Goal: Transaction & Acquisition: Book appointment/travel/reservation

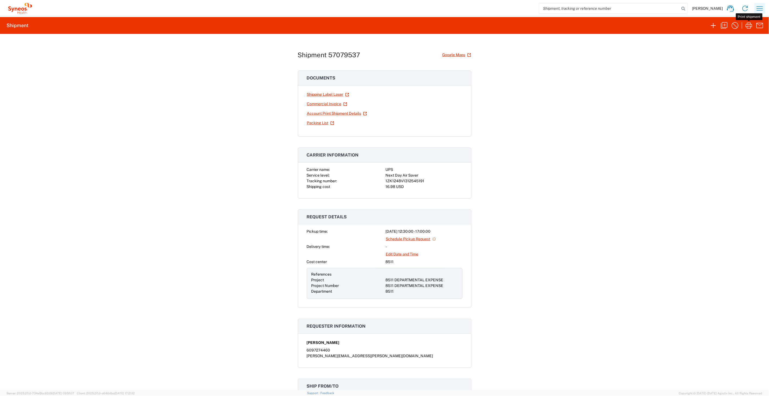
click at [756, 12] on icon "button" at bounding box center [759, 8] width 9 height 9
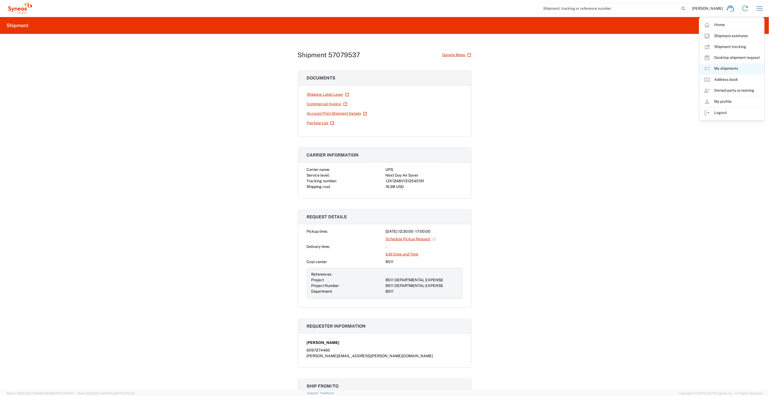
click at [717, 65] on link "My shipments" at bounding box center [731, 68] width 65 height 11
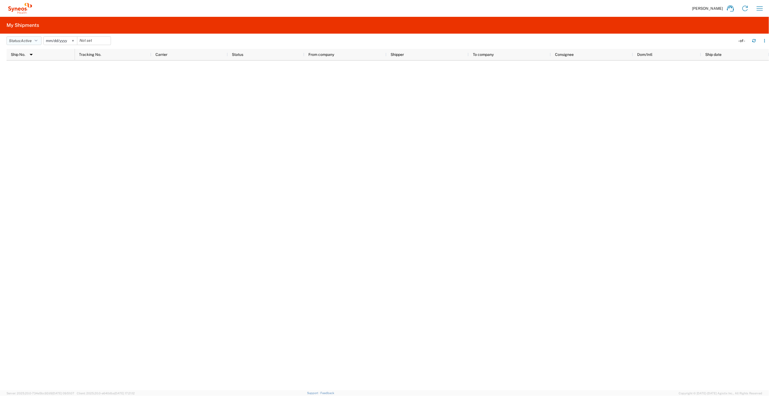
click at [35, 40] on button "Status: Active" at bounding box center [24, 40] width 35 height 9
click at [23, 70] on span "All" at bounding box center [38, 69] width 63 height 8
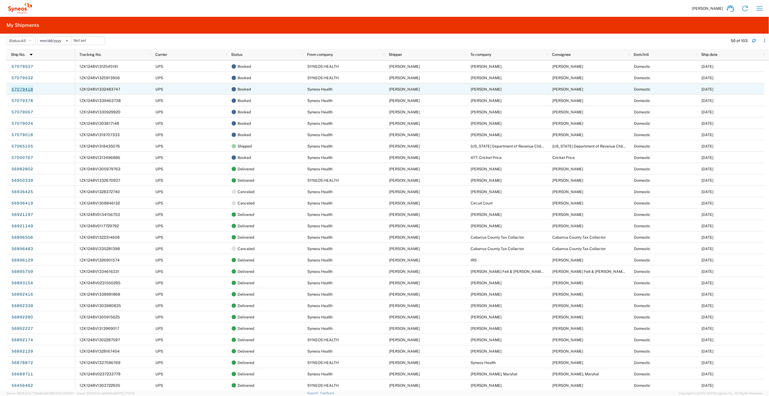
click at [26, 88] on link "57079418" at bounding box center [22, 89] width 22 height 9
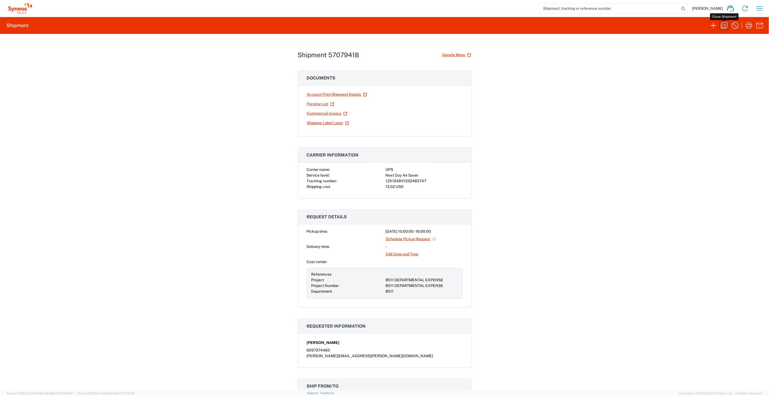
click at [724, 28] on icon "button" at bounding box center [724, 25] width 9 height 9
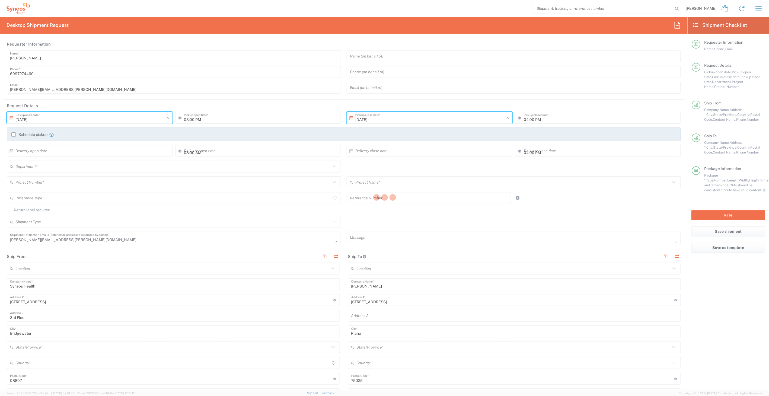
type input "[US_STATE]"
type input "[GEOGRAPHIC_DATA]"
type input "[US_STATE]"
type input "[GEOGRAPHIC_DATA]"
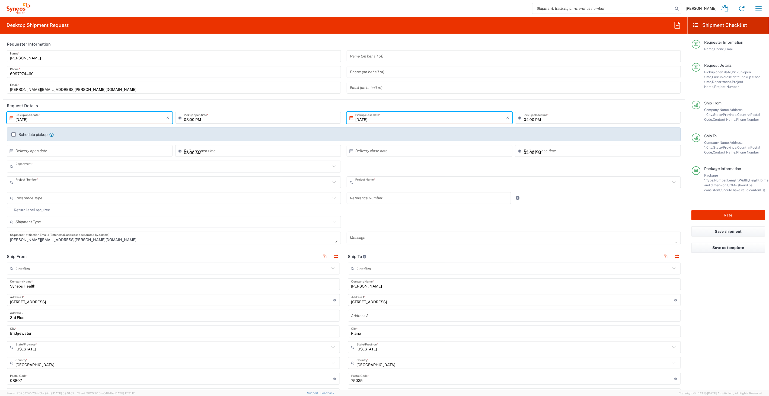
type input "8511"
type input "8511 DEPARTMENTAL EXPENSE"
type input "Envelope"
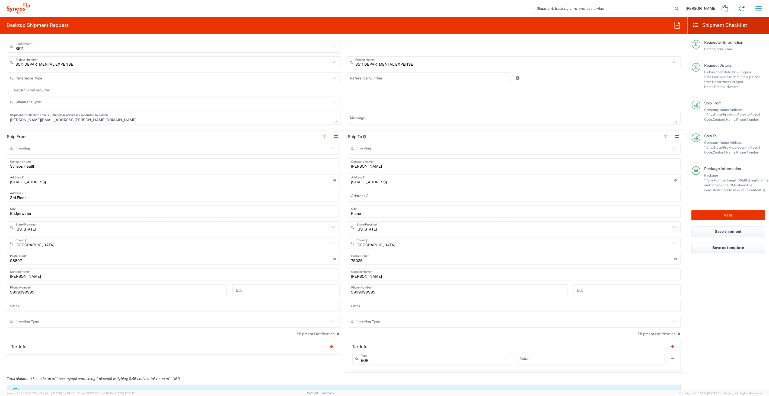
scroll to position [120, 0]
click at [375, 181] on input "[STREET_ADDRESS]" at bounding box center [512, 179] width 323 height 9
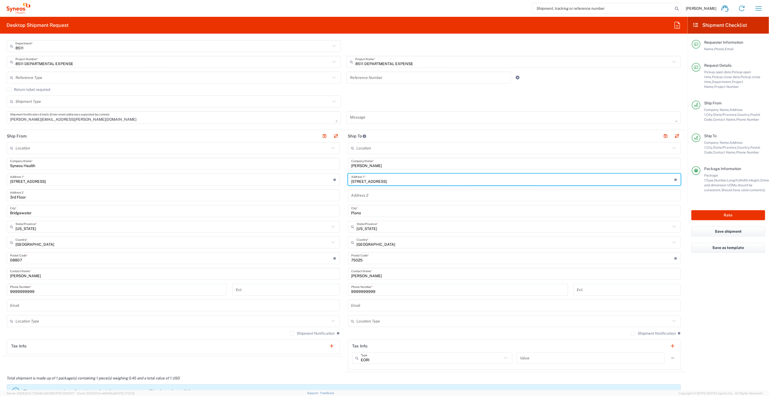
click at [375, 181] on input "[STREET_ADDRESS]" at bounding box center [512, 179] width 323 height 9
type input "[STREET_ADDRESS]"
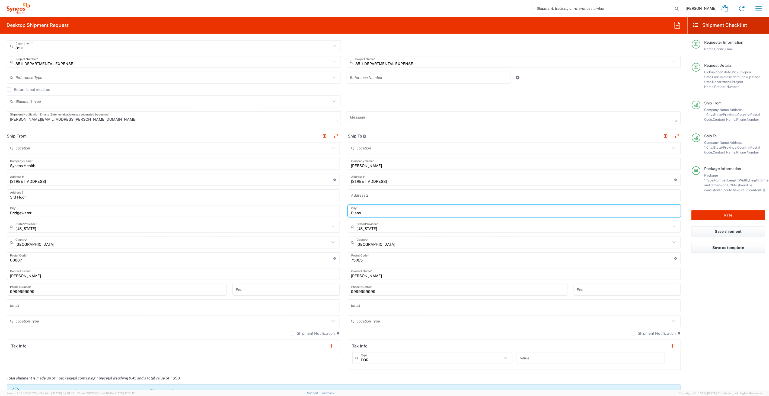
click at [369, 208] on input "Plano" at bounding box center [514, 210] width 327 height 9
type input "[GEOGRAPHIC_DATA]"
click at [377, 227] on input "text" at bounding box center [514, 226] width 314 height 9
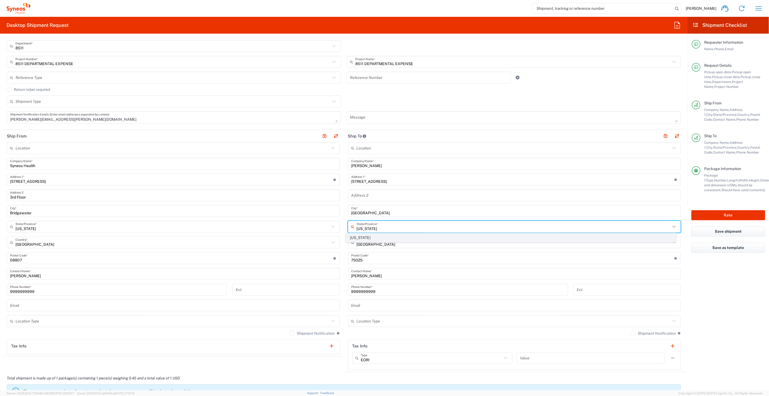
click at [359, 235] on span "[US_STATE]" at bounding box center [511, 238] width 330 height 8
type input "[US_STATE]"
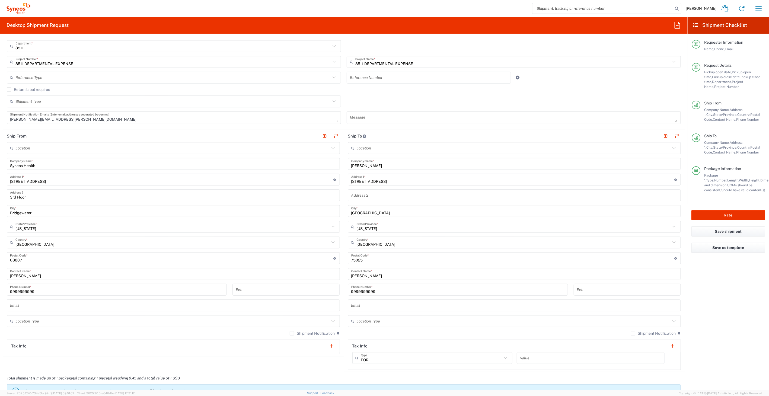
click at [377, 262] on div "Postal Code * Postal Code for [GEOGRAPHIC_DATA] should have the following forma…" at bounding box center [514, 258] width 333 height 12
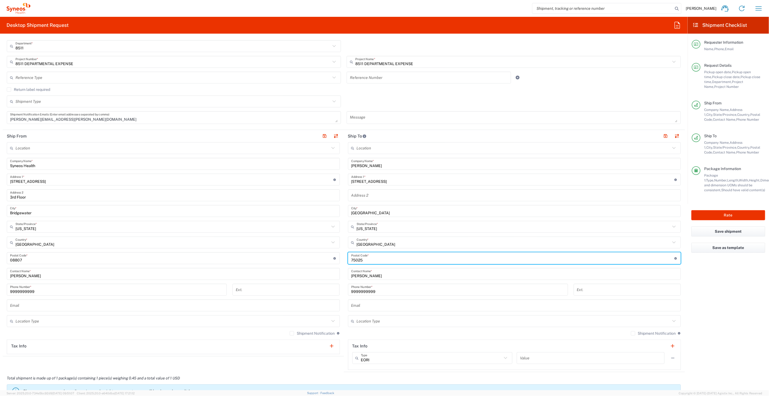
click at [376, 259] on input "undefined" at bounding box center [512, 258] width 323 height 9
type input "43604"
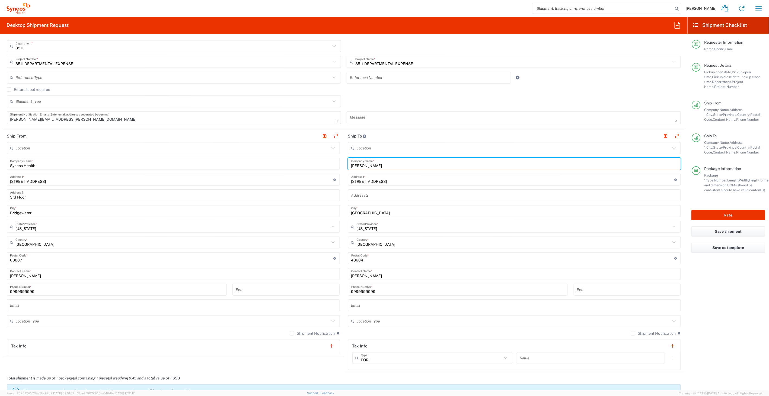
click at [370, 164] on input "[PERSON_NAME]" at bounding box center [514, 163] width 327 height 9
click at [370, 164] on input "[PERSON_NAME] CO., LPA" at bounding box center [514, 163] width 327 height 9
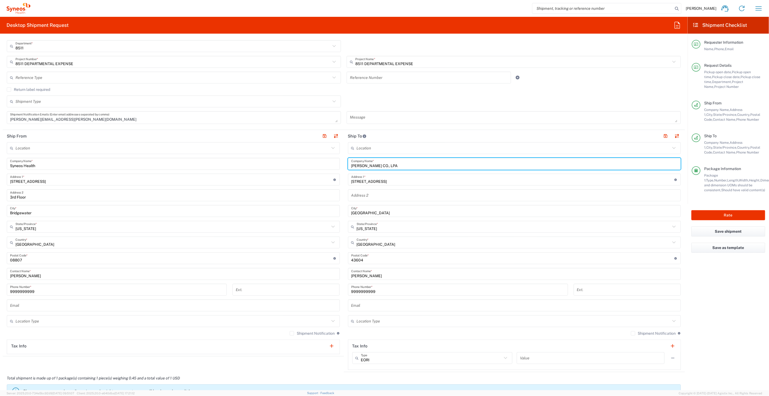
click at [370, 164] on input "[PERSON_NAME] CO., LPA" at bounding box center [514, 163] width 327 height 9
type input "[PERSON_NAME] CO., LPA"
click at [387, 275] on input "[PERSON_NAME]" at bounding box center [514, 273] width 327 height 9
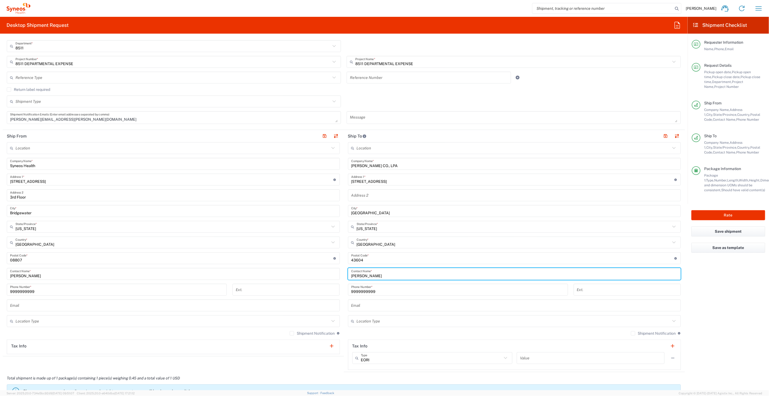
click at [387, 275] on input "[PERSON_NAME]" at bounding box center [514, 273] width 327 height 9
paste input "[PERSON_NAME] CO., LPA"
type input "[PERSON_NAME] CO., LPA"
click at [340, 289] on main "Location [PERSON_NAME] LLC-[GEOGRAPHIC_DATA] [GEOGRAPHIC_DATA] [GEOGRAPHIC_DATA…" at bounding box center [173, 248] width 341 height 212
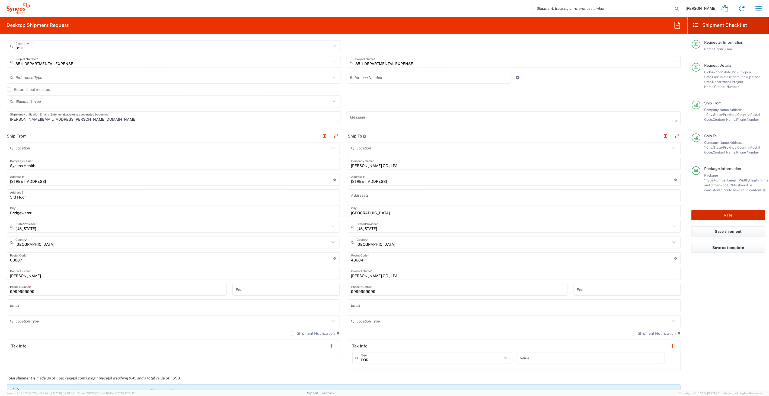
click at [715, 213] on button "Rate" at bounding box center [728, 215] width 74 height 10
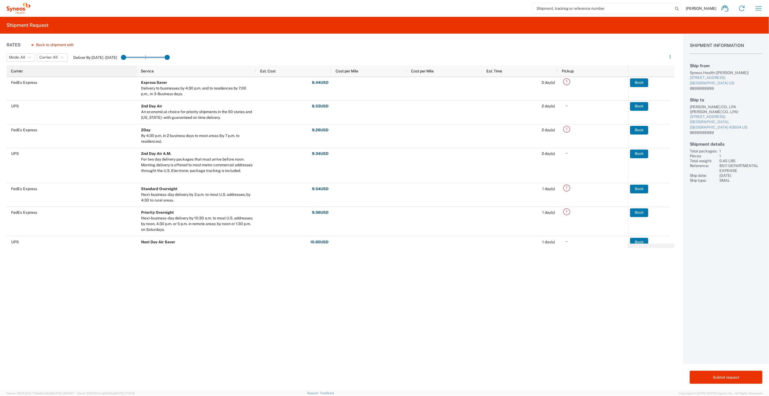
click at [66, 71] on div "Carrier" at bounding box center [73, 71] width 124 height 9
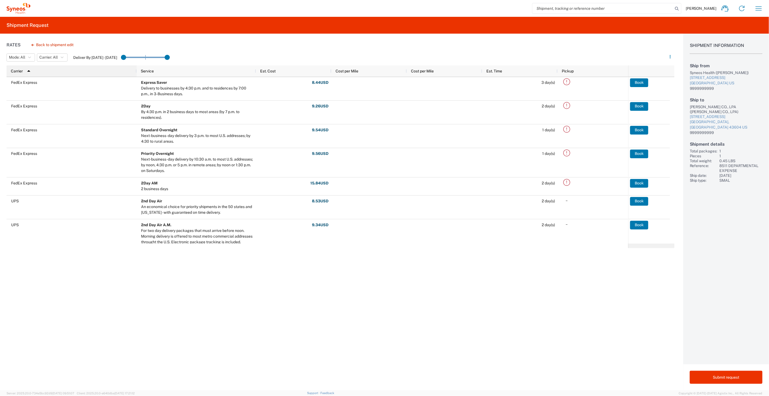
click at [66, 71] on div "Carrier 1" at bounding box center [73, 71] width 124 height 9
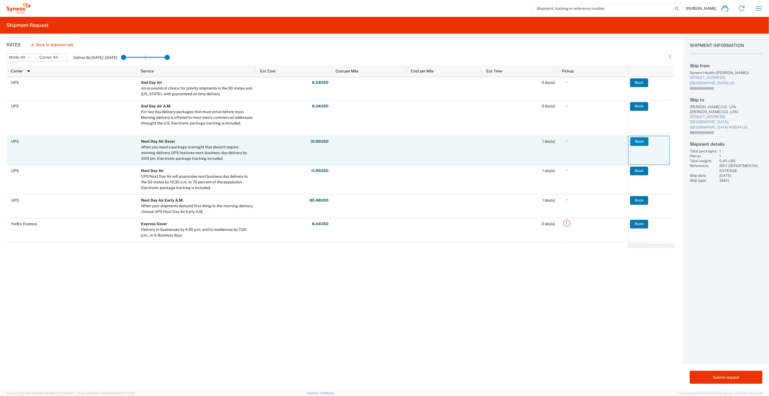
click at [642, 143] on button "Book" at bounding box center [639, 141] width 18 height 9
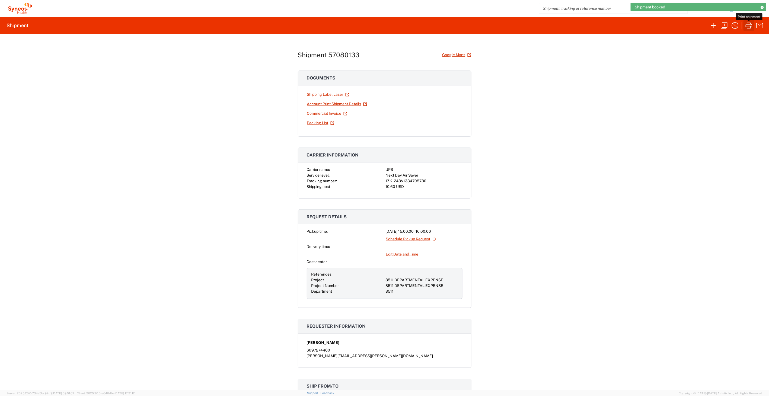
click at [745, 24] on icon "button" at bounding box center [748, 25] width 9 height 9
click at [761, 9] on icon "button" at bounding box center [759, 8] width 9 height 9
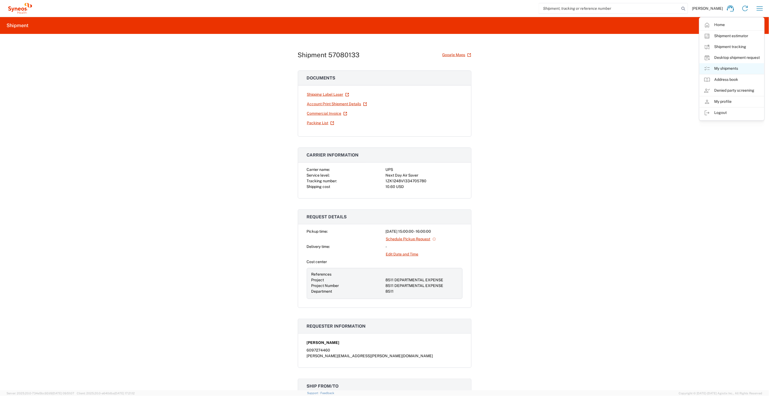
click at [719, 68] on link "My shipments" at bounding box center [731, 68] width 65 height 11
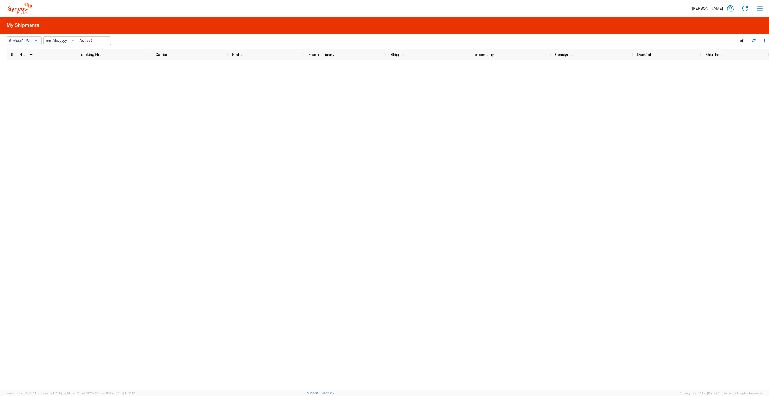
click at [33, 40] on button "Status: Active" at bounding box center [24, 40] width 35 height 9
click at [36, 67] on span "All" at bounding box center [38, 69] width 63 height 8
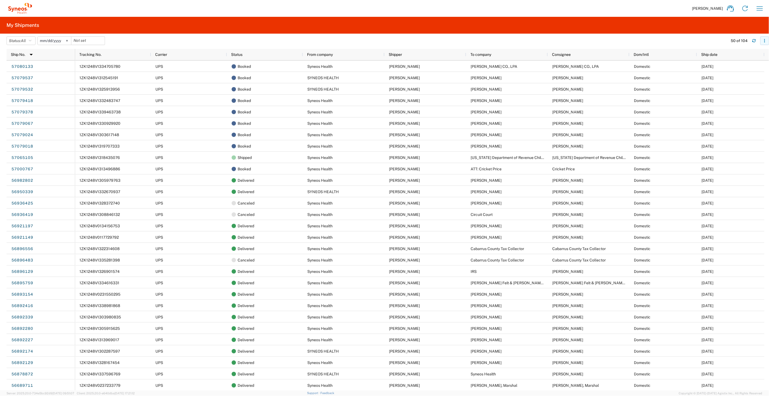
click at [764, 43] on button "button" at bounding box center [764, 40] width 9 height 9
click at [730, 55] on div "Download" at bounding box center [736, 55] width 30 height 11
